Goal: Task Accomplishment & Management: Manage account settings

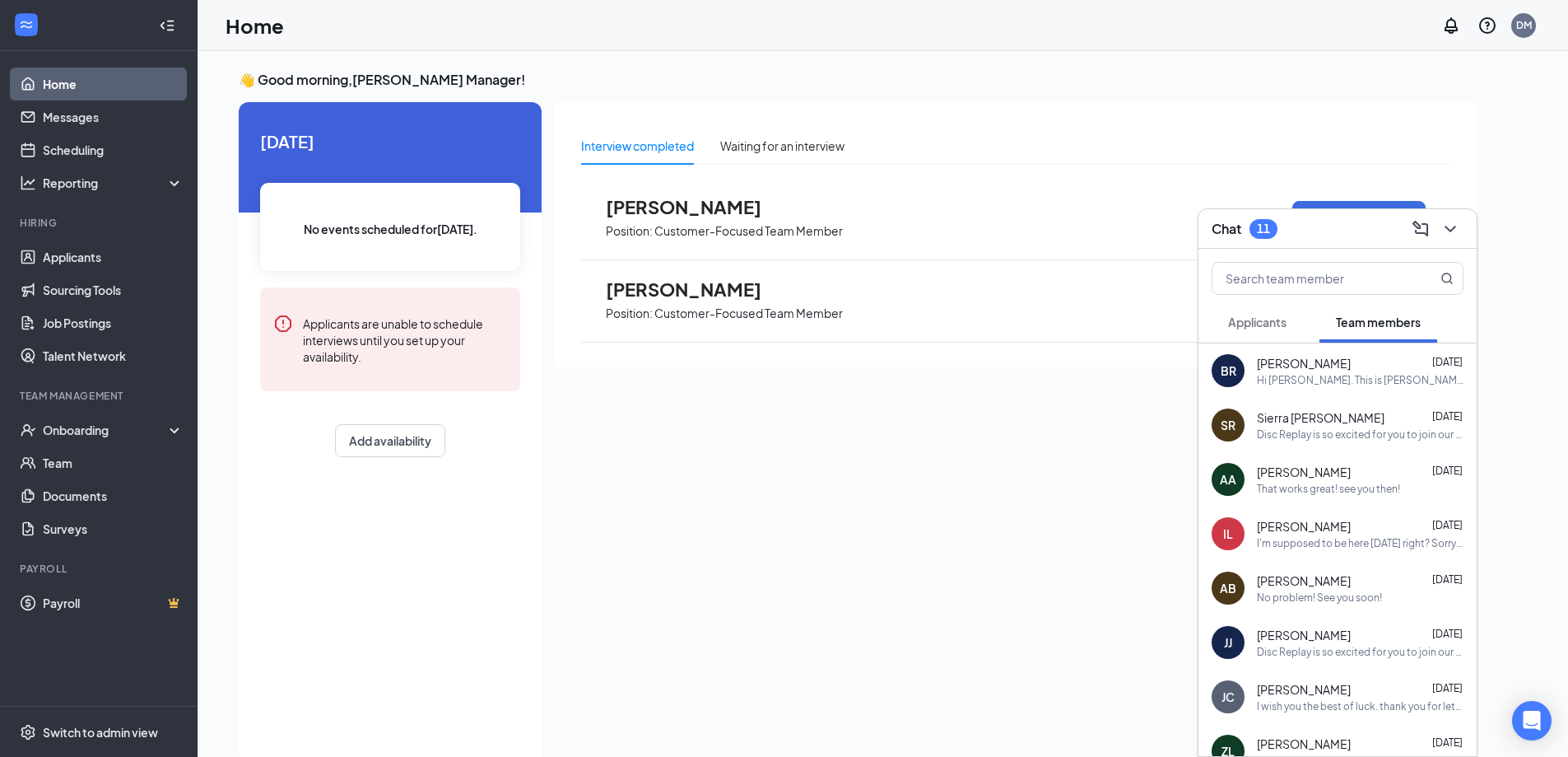
click at [1275, 325] on span "Applicants" at bounding box center [1257, 322] width 58 height 15
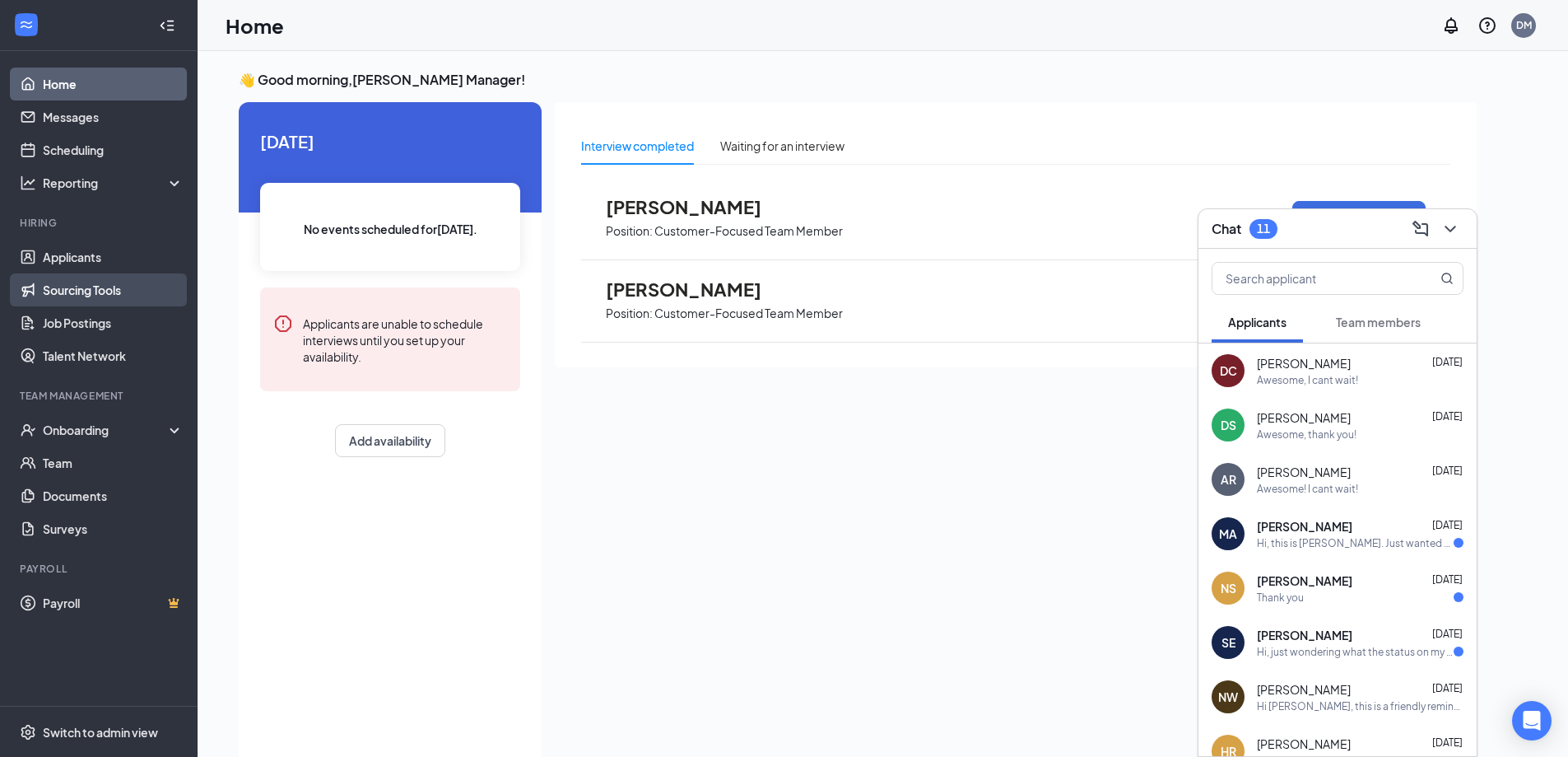
click at [88, 275] on link "Sourcing Tools" at bounding box center [113, 290] width 141 height 33
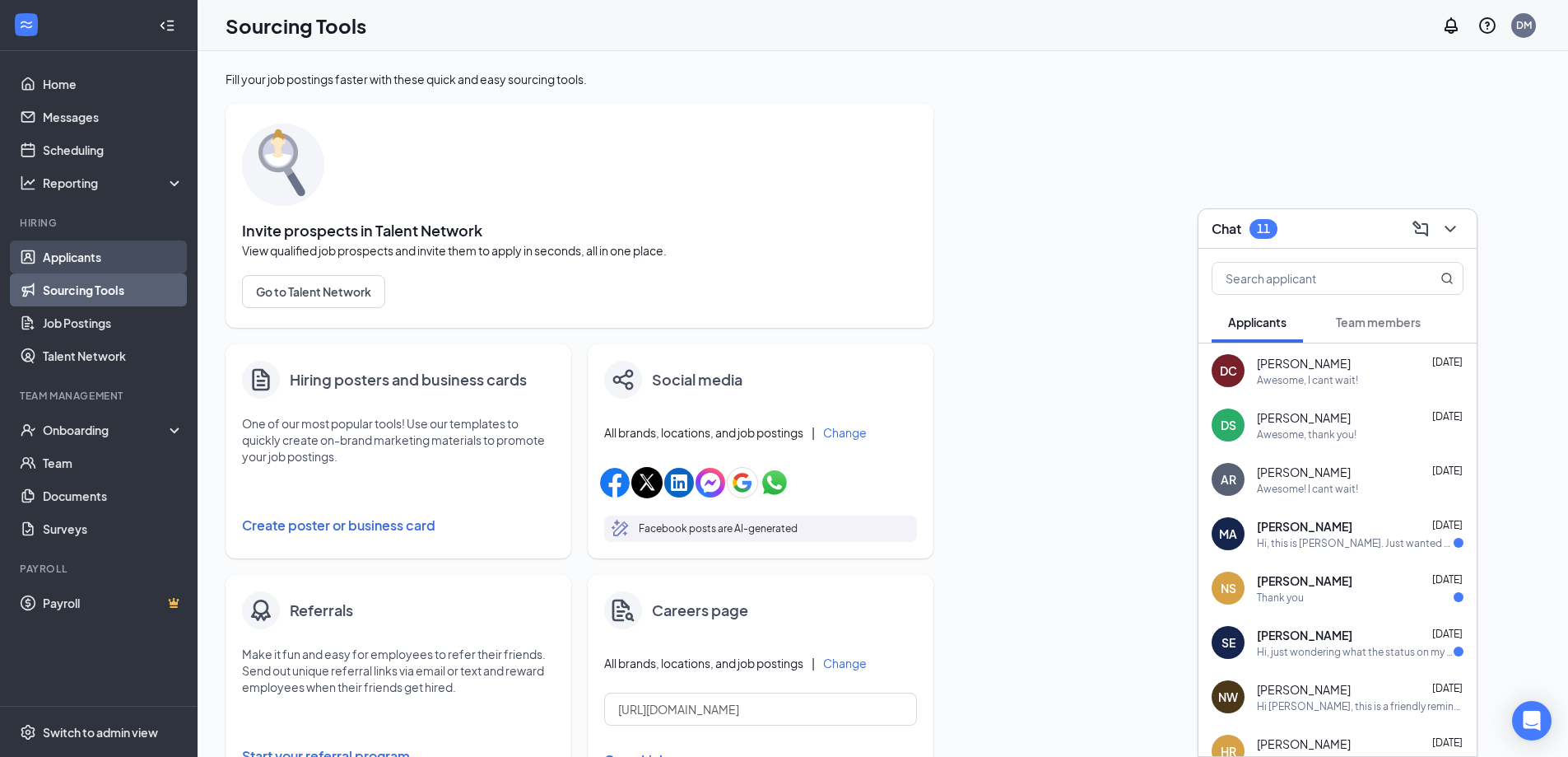
click at [81, 256] on link "Applicants" at bounding box center [113, 257] width 141 height 33
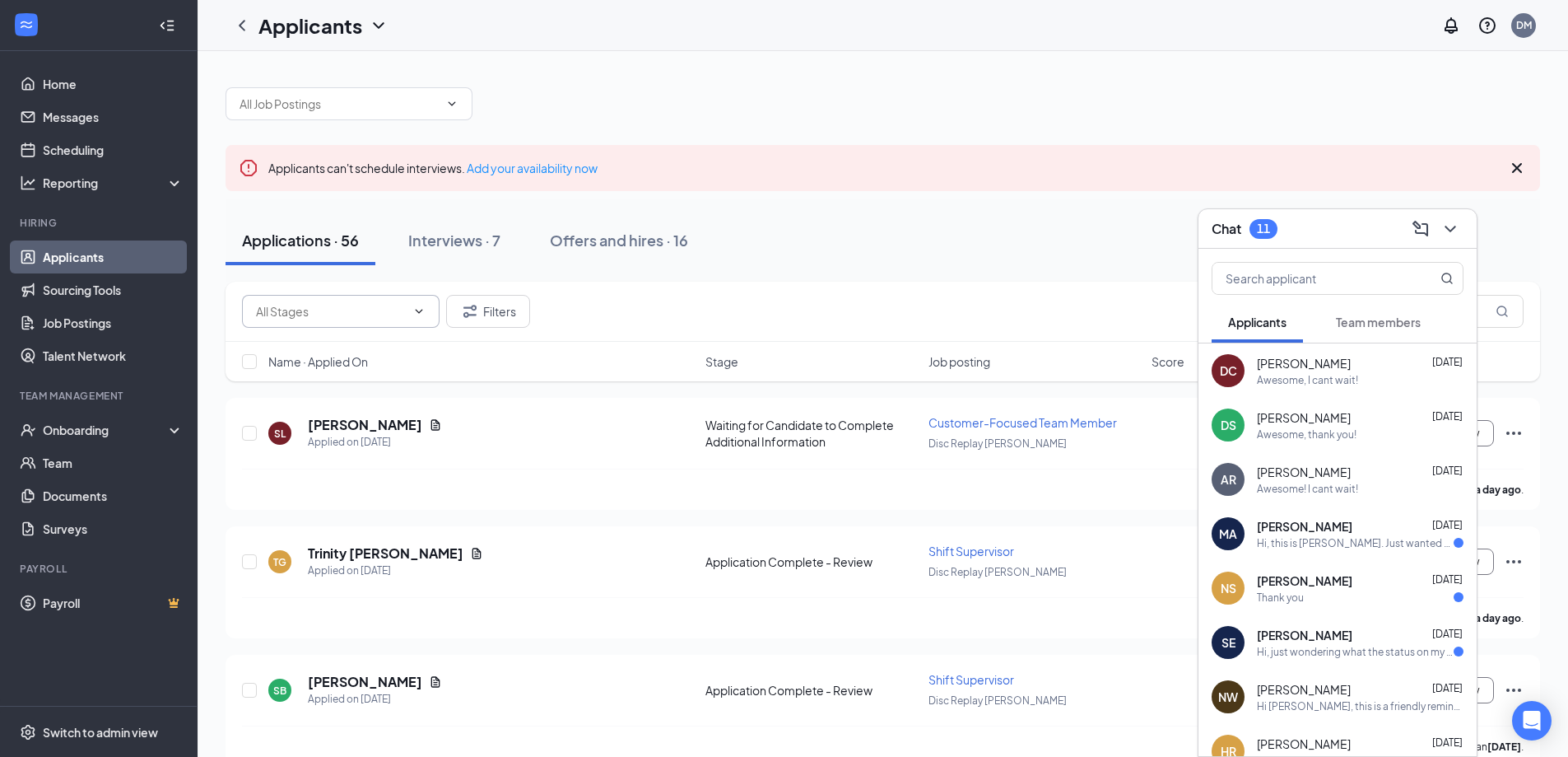
click at [351, 311] on input "text" at bounding box center [330, 311] width 150 height 18
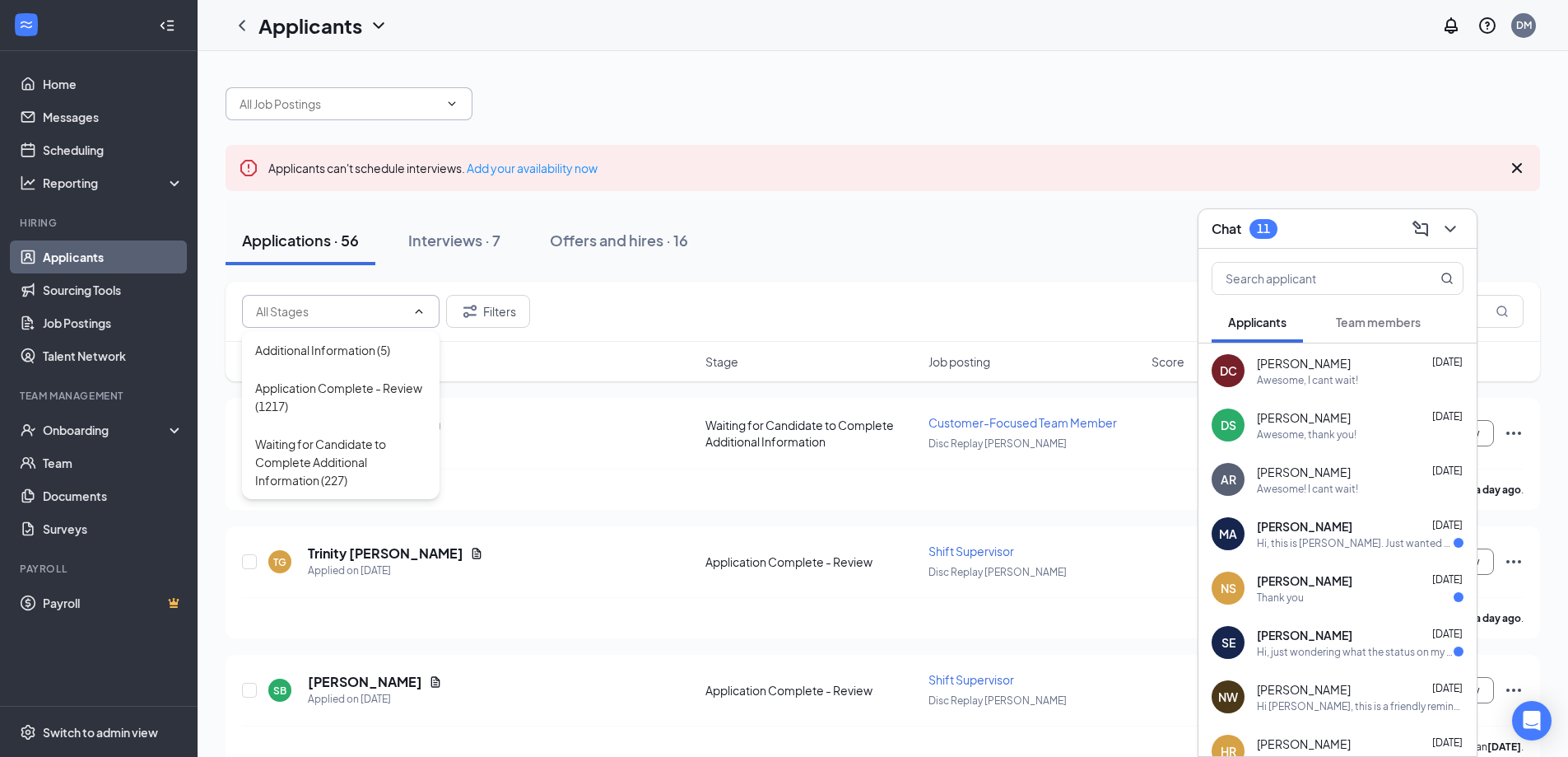
click at [317, 113] on span at bounding box center [349, 104] width 247 height 33
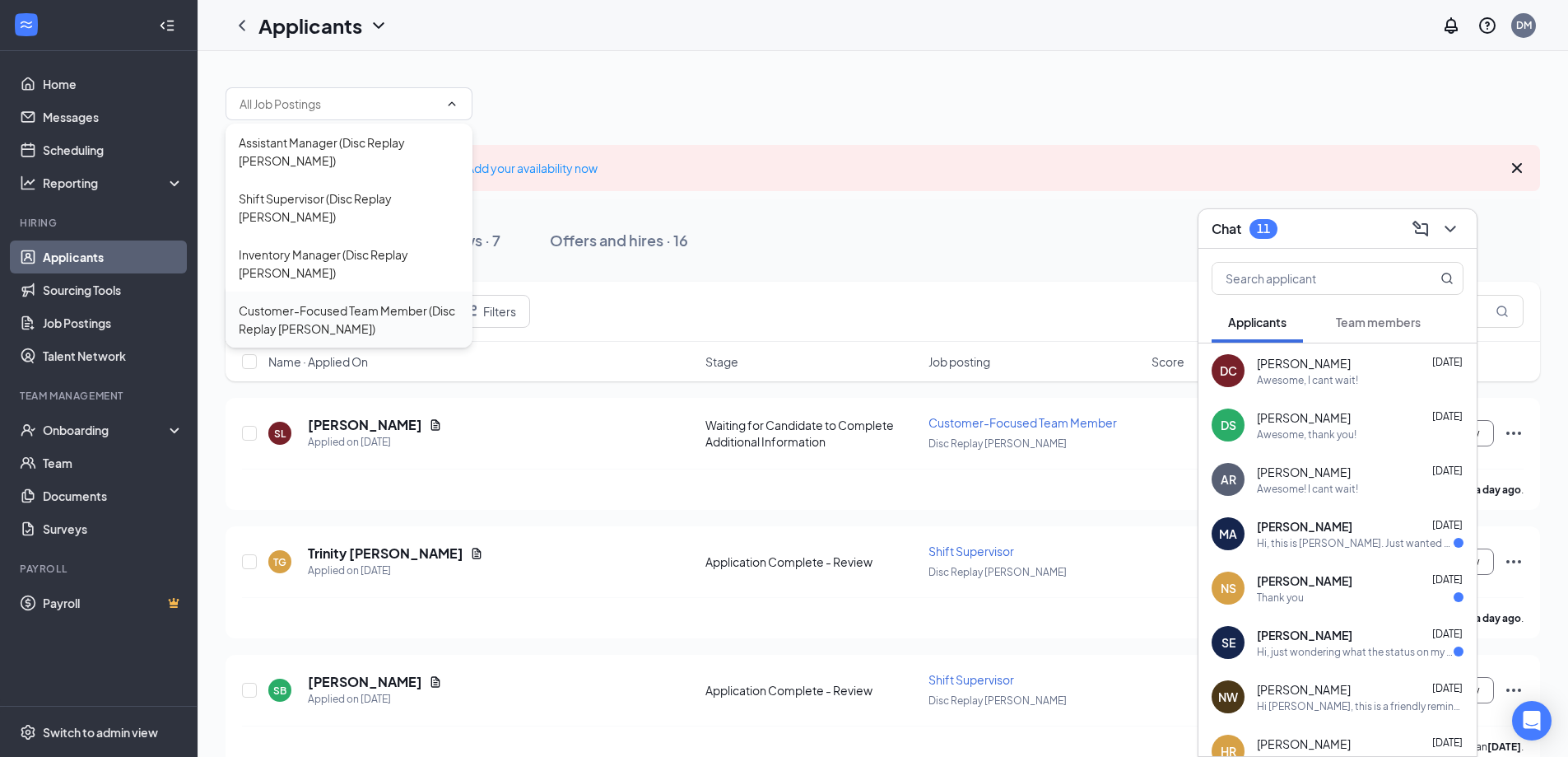
click at [310, 301] on div "Customer-Focused Team Member (Disc Replay [PERSON_NAME])" at bounding box center [349, 319] width 221 height 37
type input "Customer-Focused Team Member (Disc Replay [PERSON_NAME])"
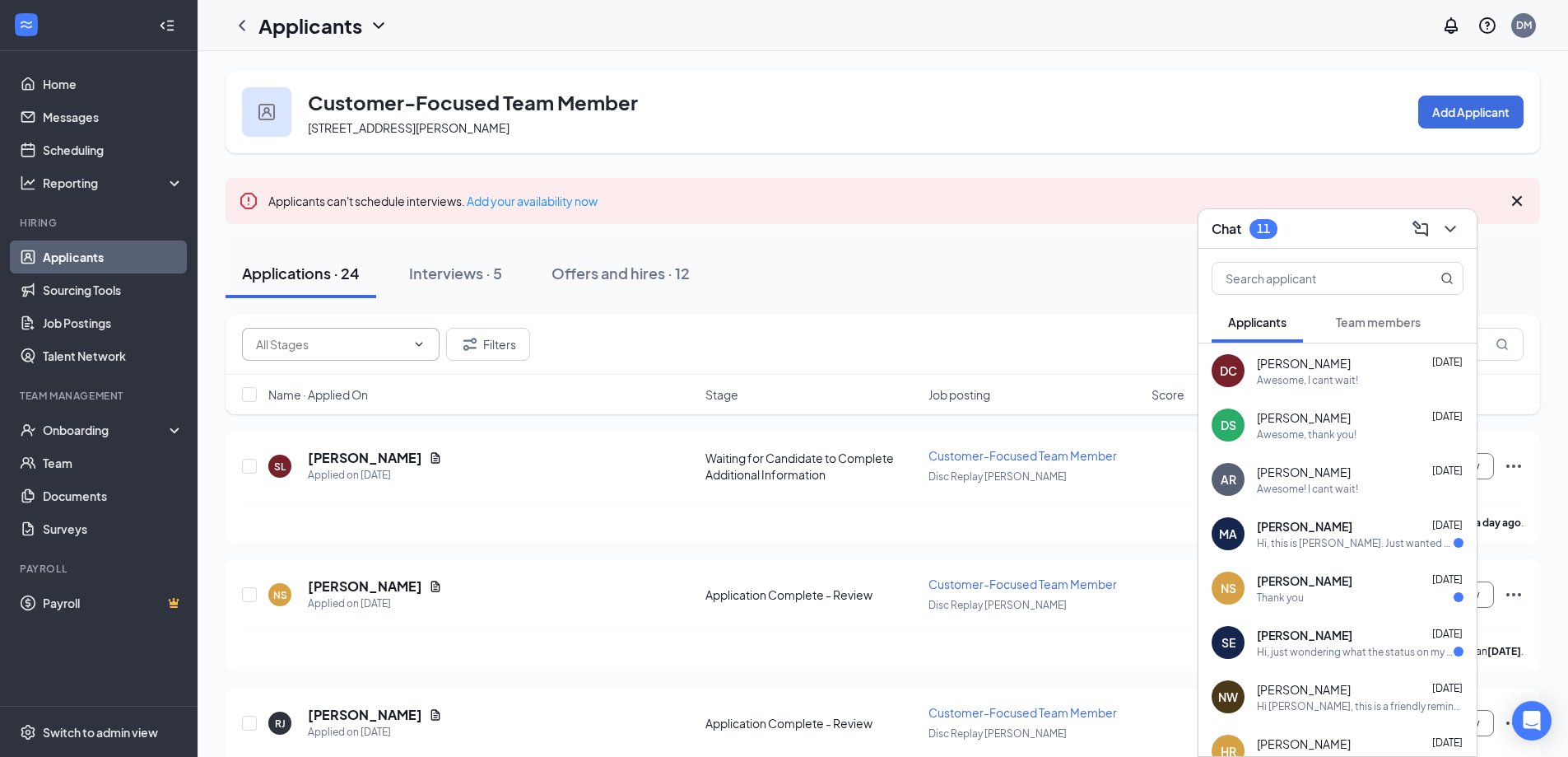
click at [324, 346] on input "text" at bounding box center [330, 344] width 150 height 18
click at [403, 470] on div "Application Complete - Review (23)" at bounding box center [340, 466] width 171 height 37
type input "Application Complete - Review (23)"
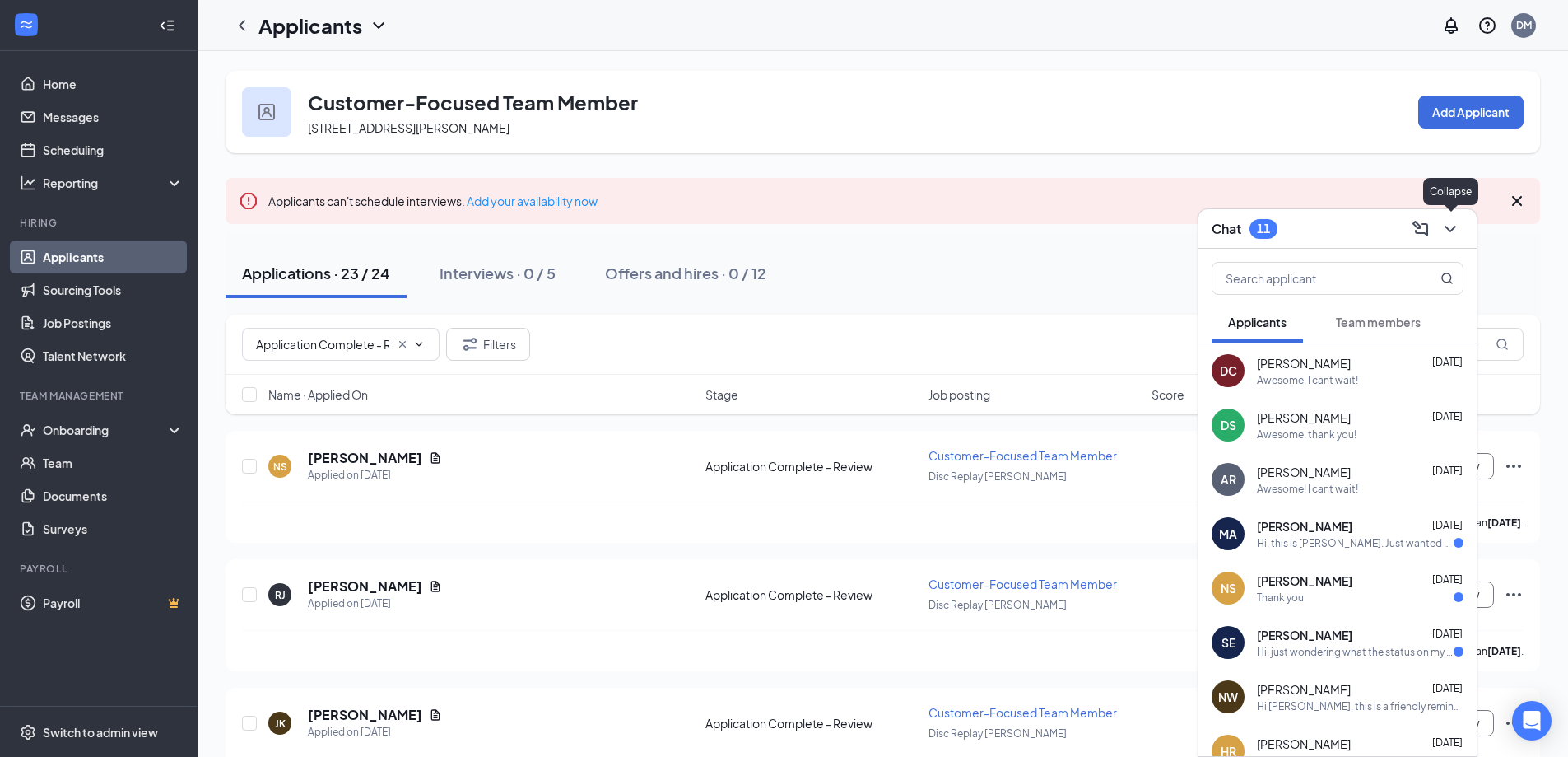
click at [1455, 231] on icon "ChevronDown" at bounding box center [1450, 229] width 20 height 20
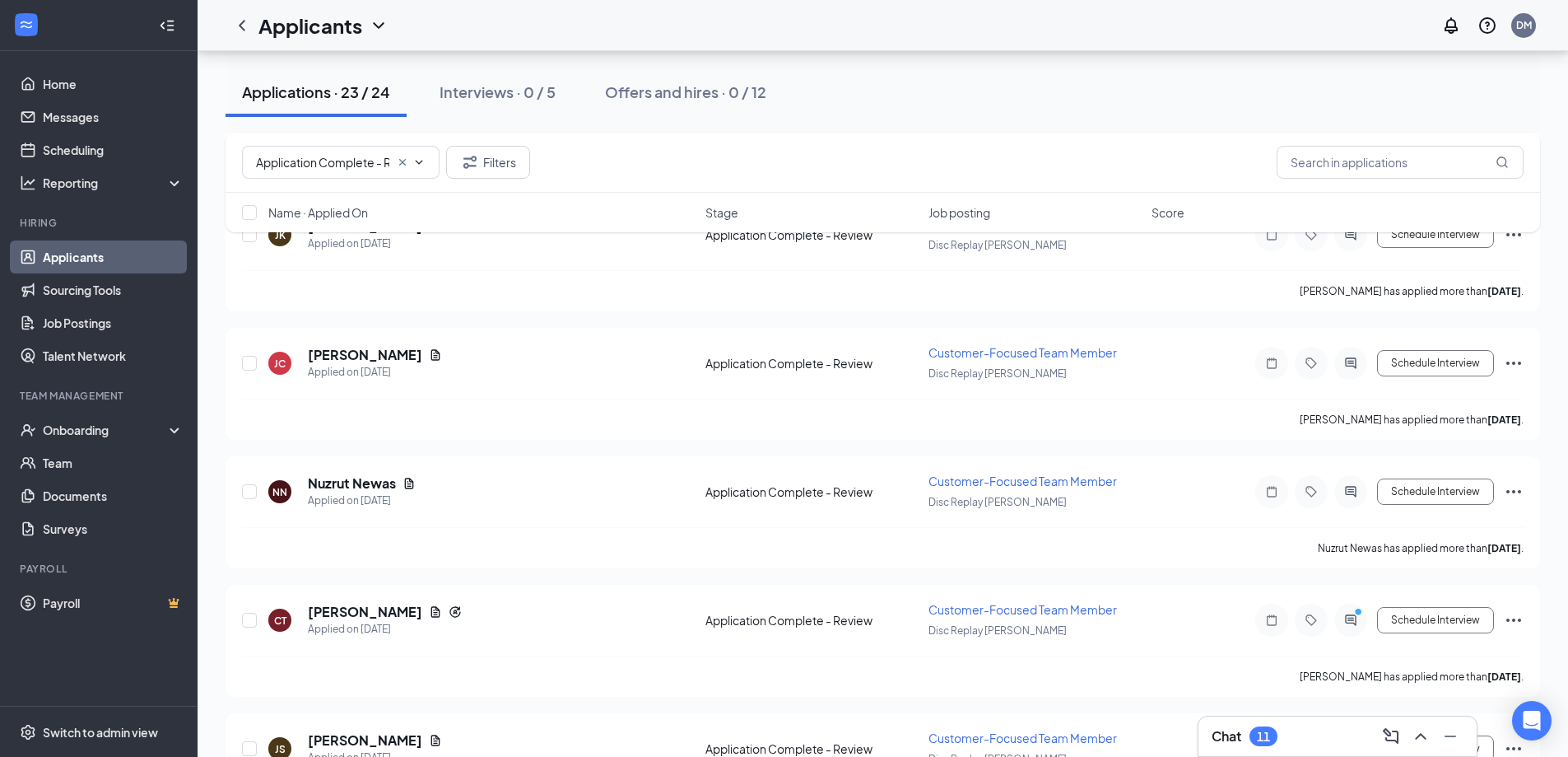
scroll to position [247, 0]
